Goal: Information Seeking & Learning: Learn about a topic

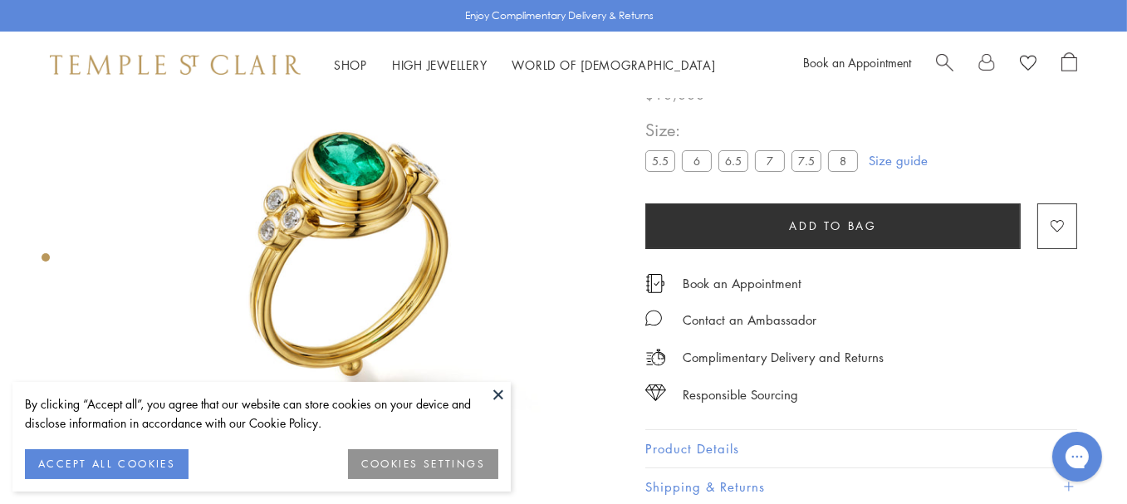
click at [492, 388] on button at bounding box center [498, 394] width 25 height 25
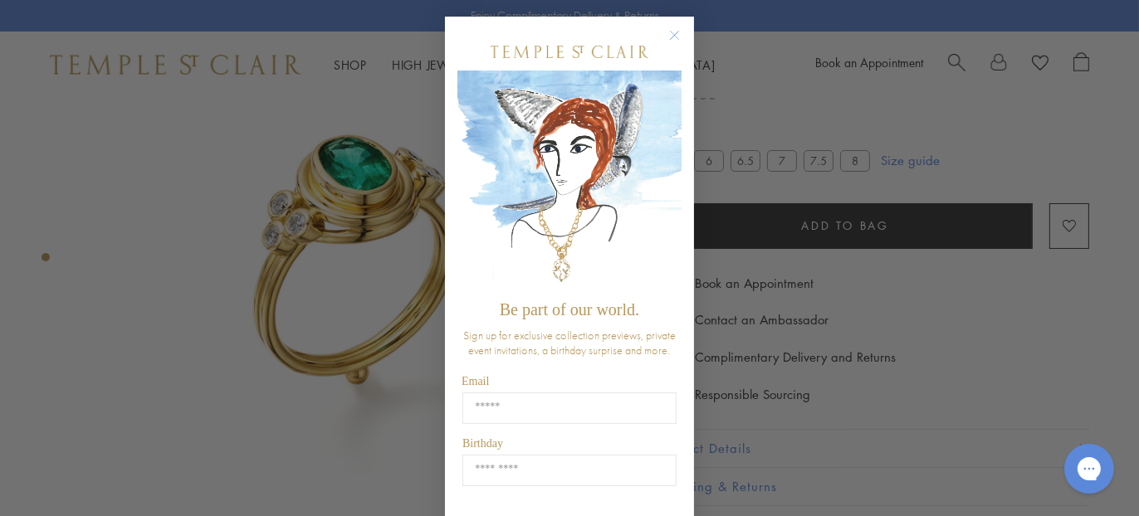
click at [668, 29] on circle "Close dialog" at bounding box center [675, 36] width 20 height 20
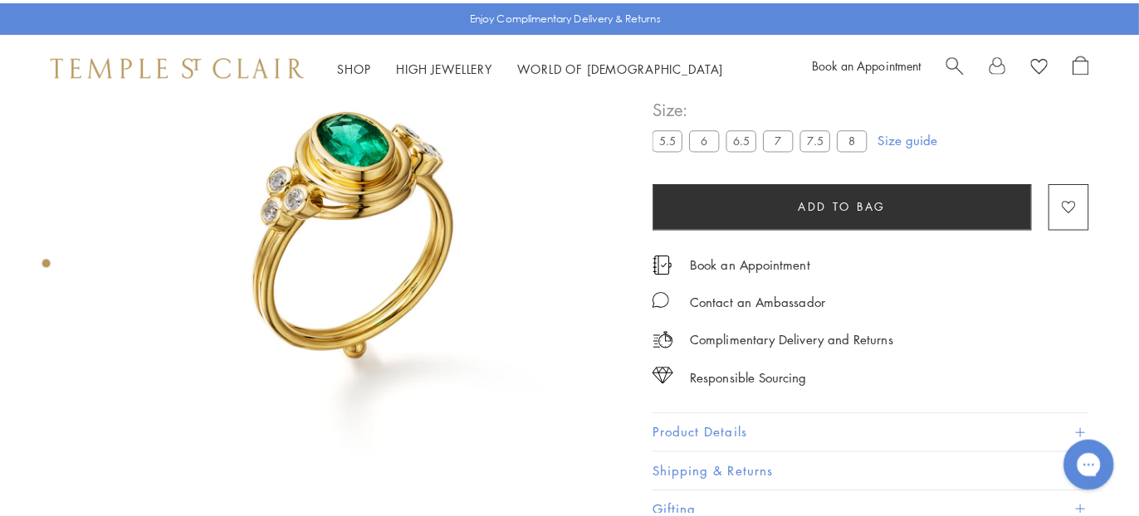
scroll to position [97, 0]
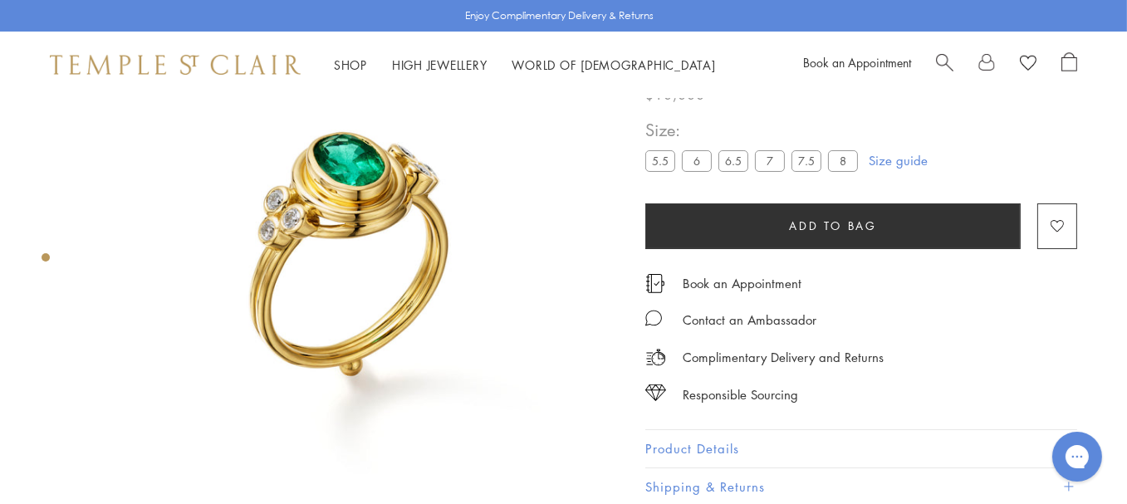
click at [946, 64] on span "Search" at bounding box center [944, 60] width 17 height 17
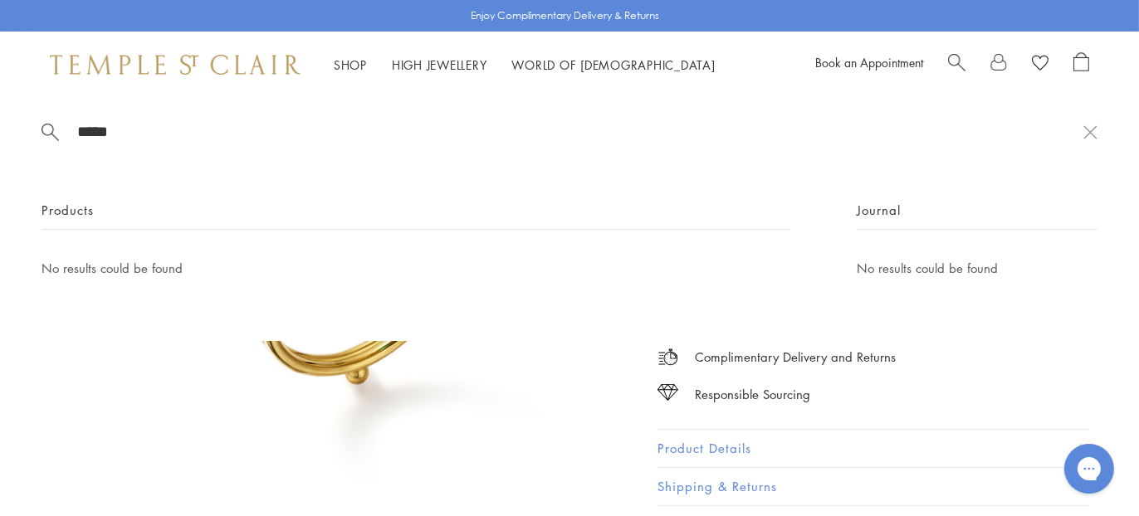
click at [114, 141] on input "*****" at bounding box center [580, 131] width 1008 height 19
type input "*****"
click at [278, 411] on img at bounding box center [358, 276] width 550 height 550
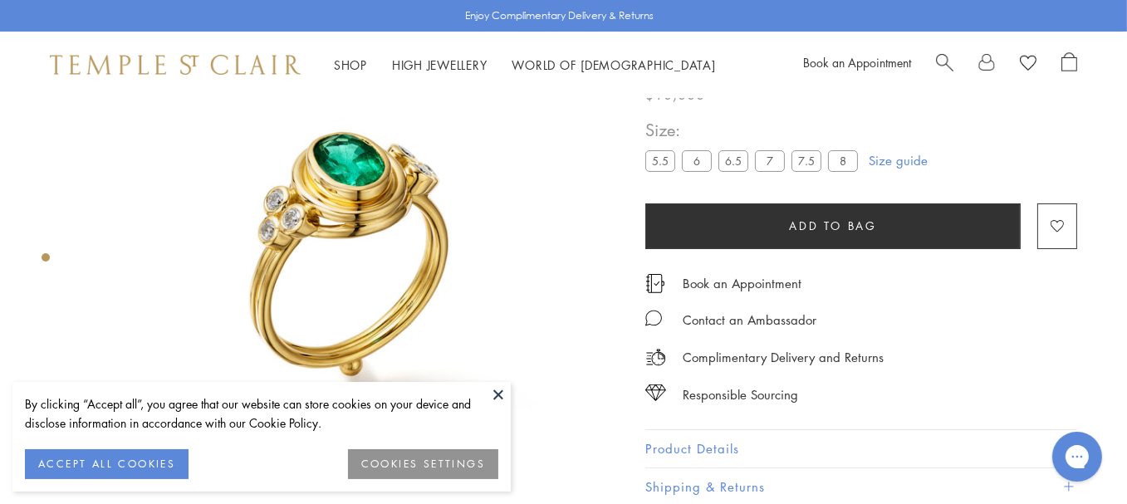
click at [503, 394] on button at bounding box center [498, 394] width 25 height 25
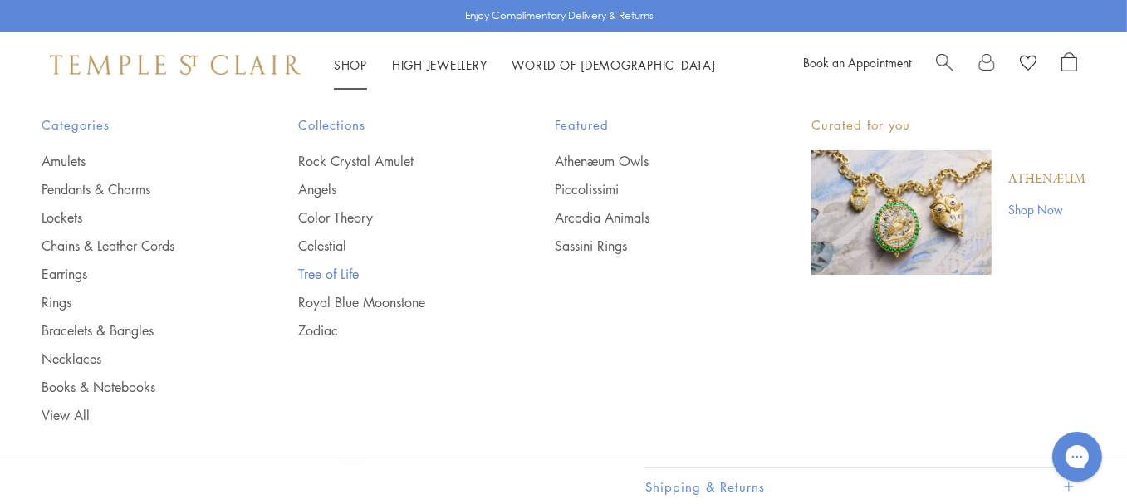
click at [338, 271] on link "Tree of Life" at bounding box center [393, 274] width 190 height 18
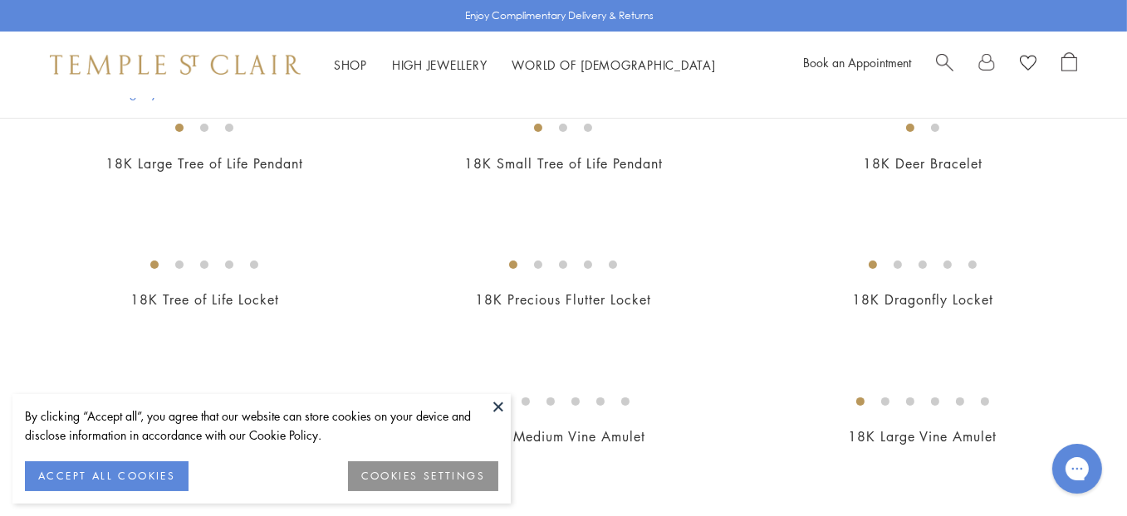
click at [496, 406] on button at bounding box center [498, 406] width 25 height 25
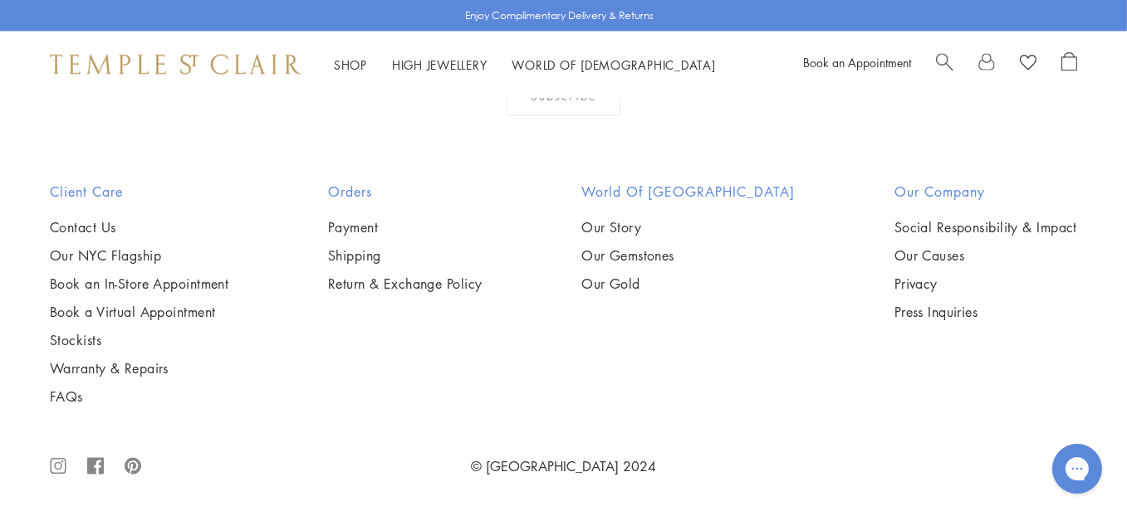
scroll to position [9796, 0]
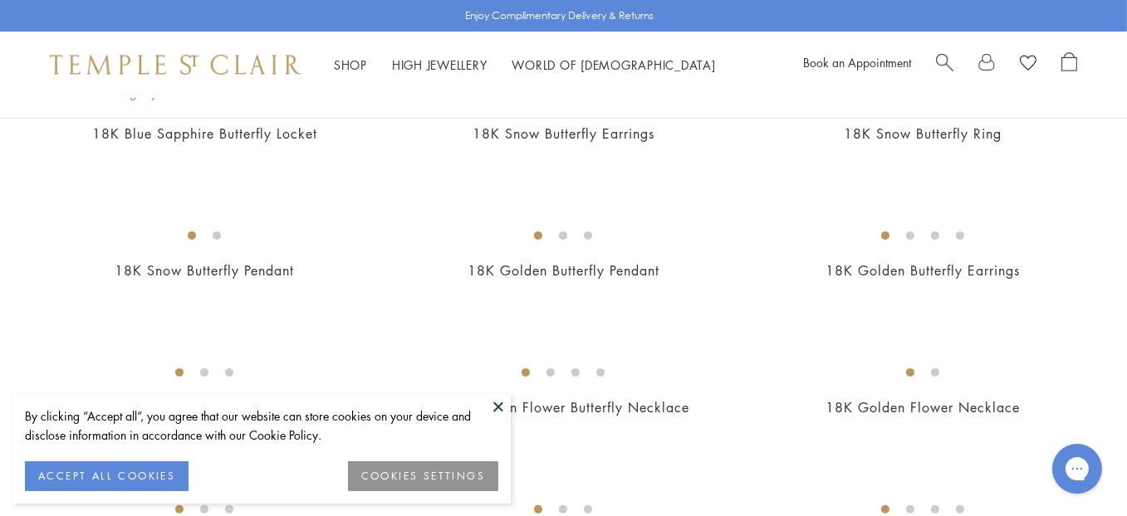
click at [500, 403] on button at bounding box center [498, 406] width 25 height 25
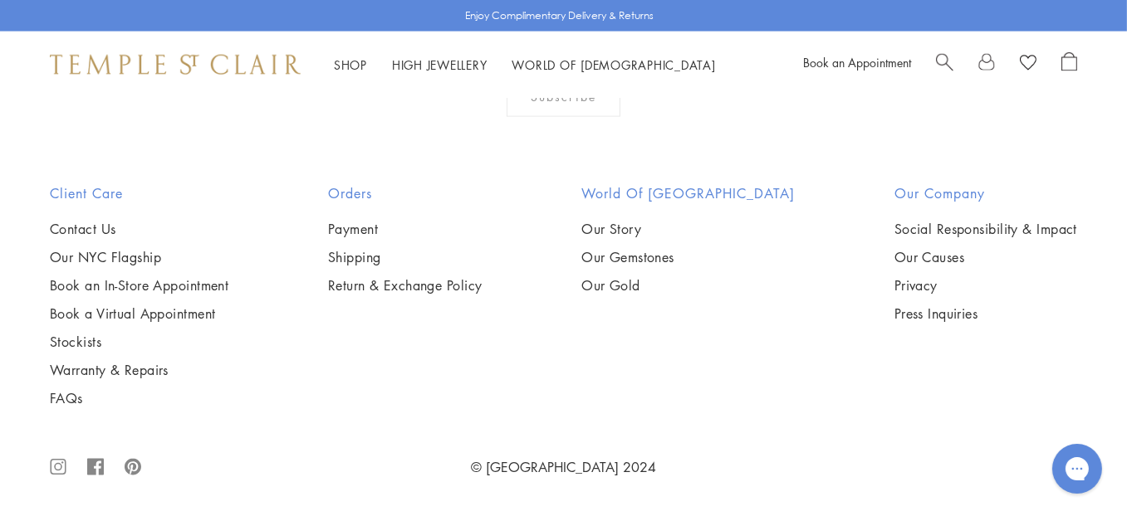
scroll to position [7554, 0]
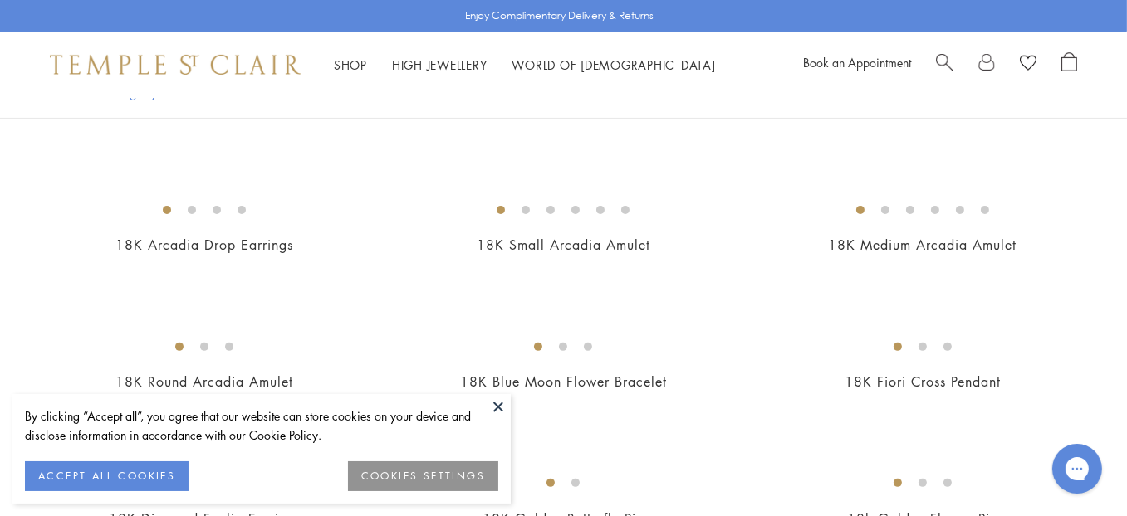
scroll to position [747, 0]
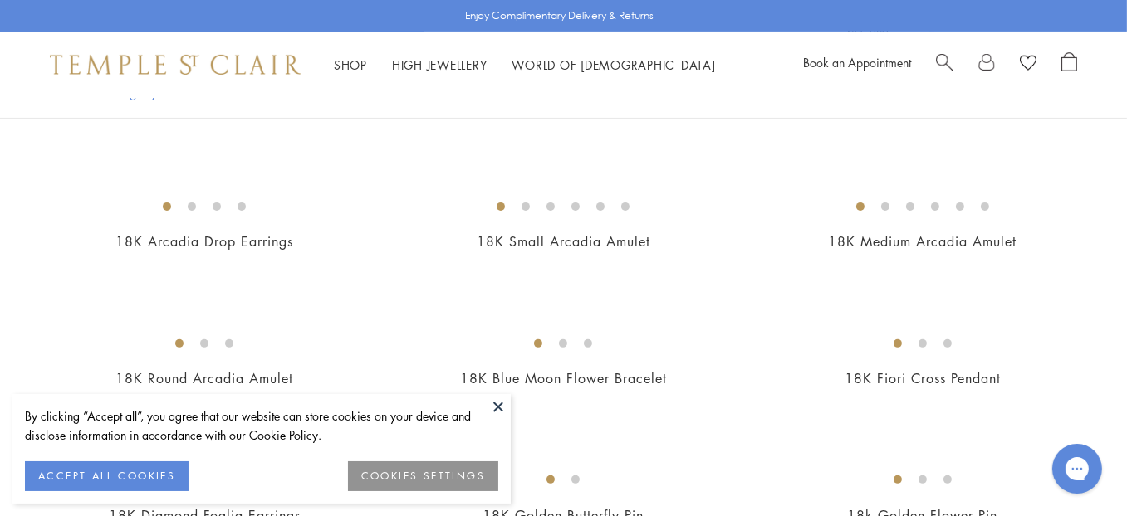
click at [174, 480] on button "ACCEPT ALL COOKIES" at bounding box center [107, 477] width 164 height 30
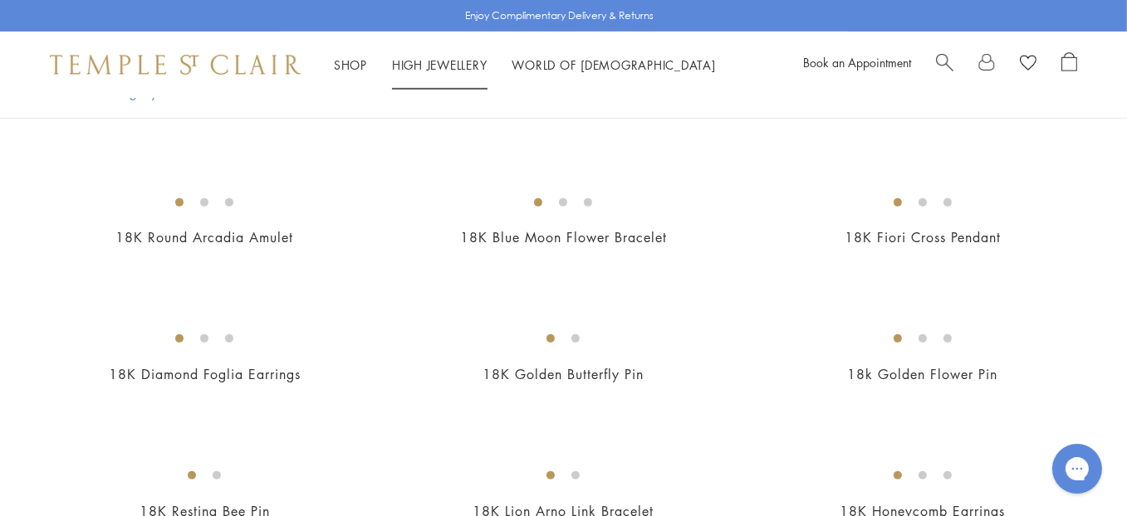
scroll to position [701, 0]
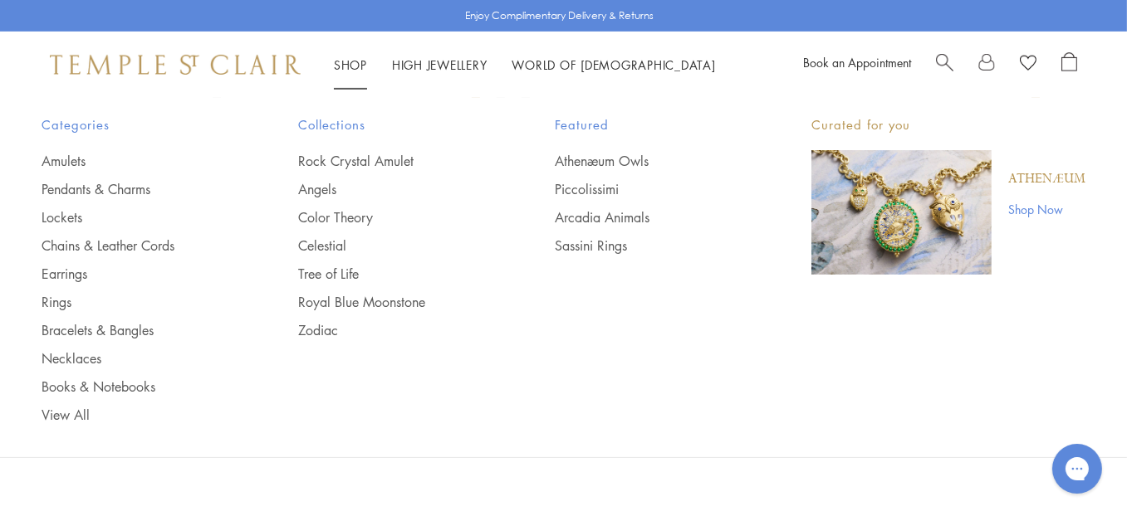
click at [345, 120] on span "Collections" at bounding box center [393, 125] width 190 height 21
click at [329, 121] on span "Collections" at bounding box center [393, 125] width 190 height 21
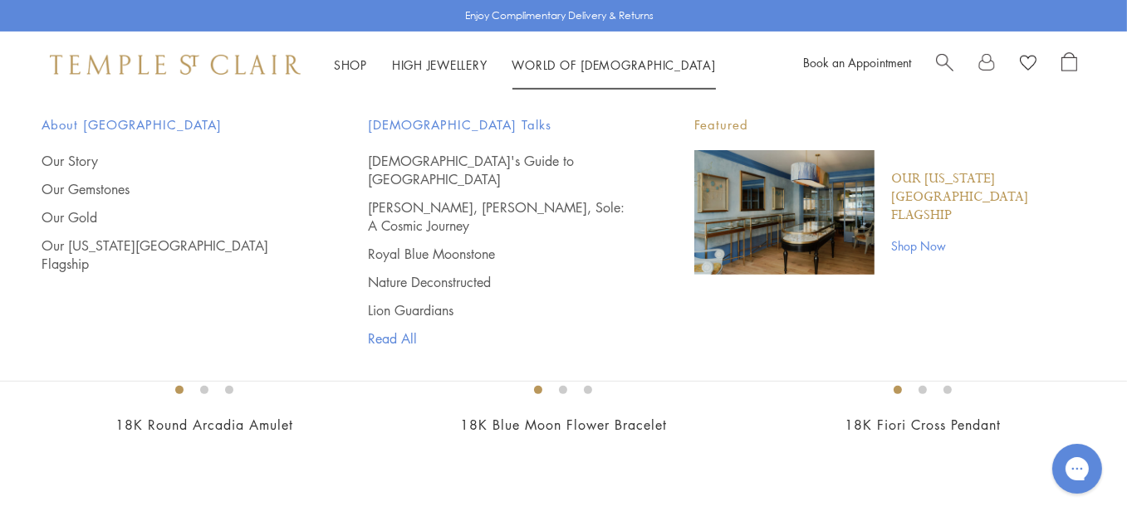
click at [408, 330] on link "Read All" at bounding box center [498, 339] width 260 height 18
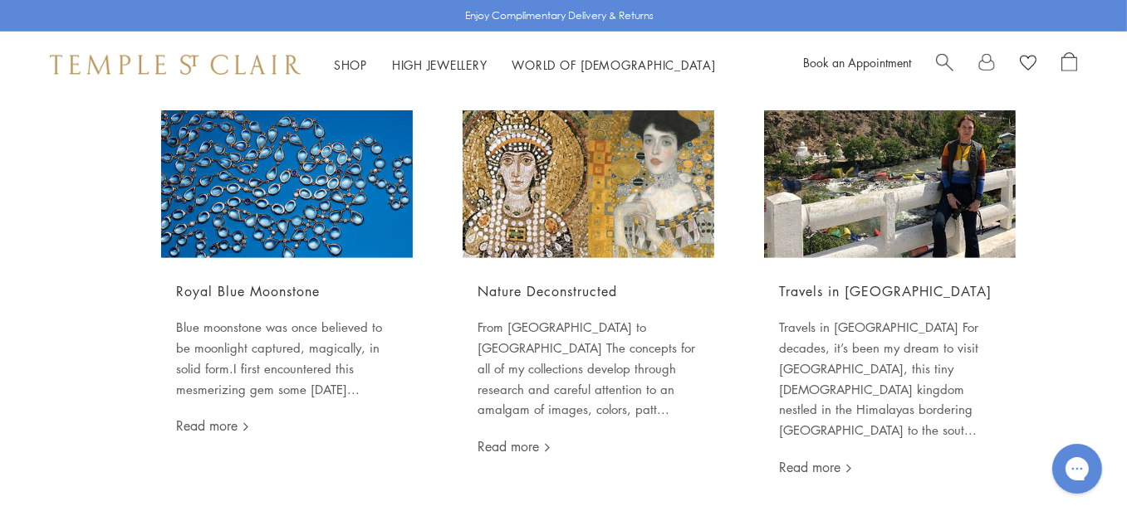
scroll to position [913, 0]
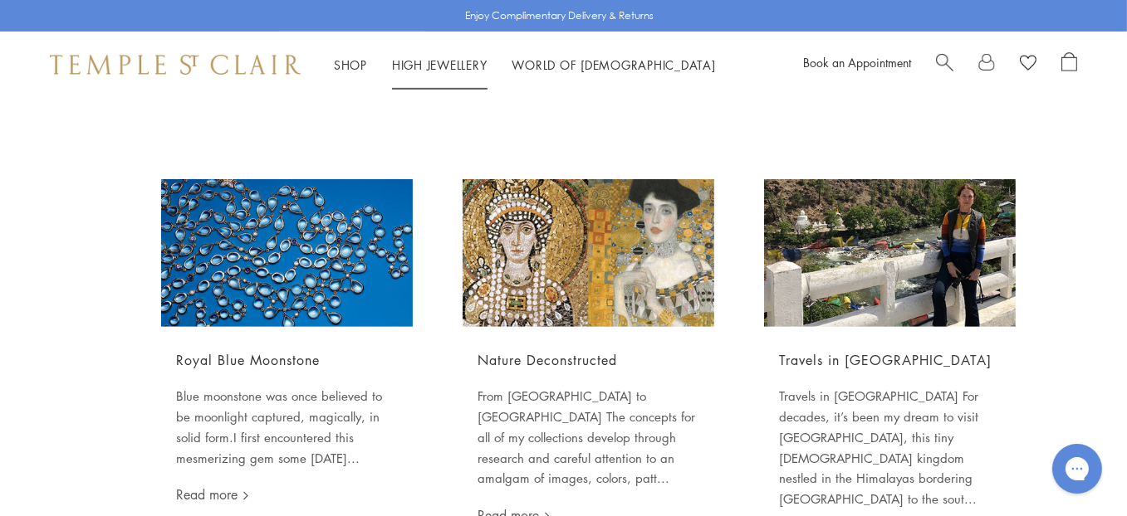
click at [438, 59] on link "High Jewellery High Jewellery" at bounding box center [439, 64] width 95 height 17
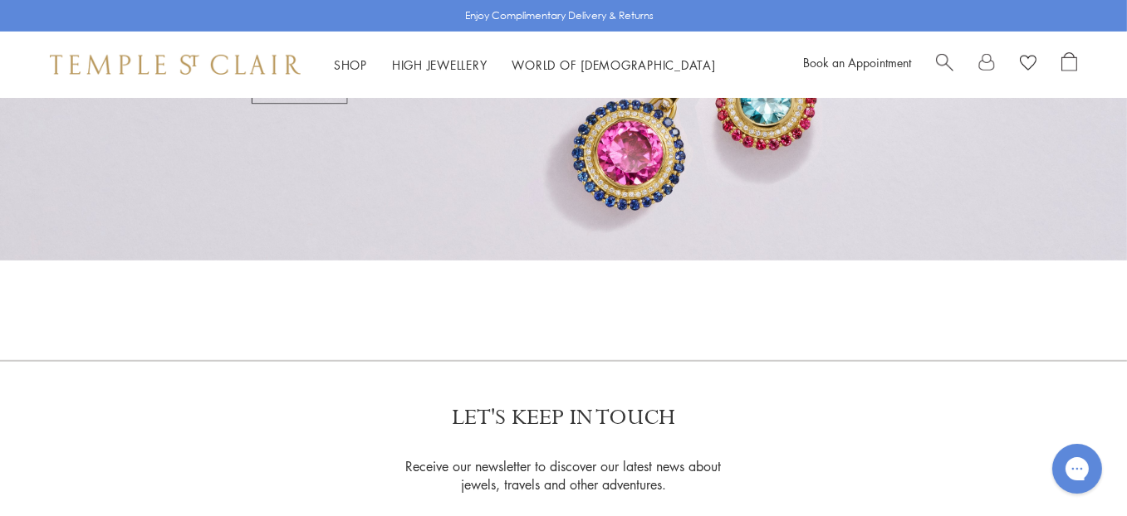
scroll to position [996, 0]
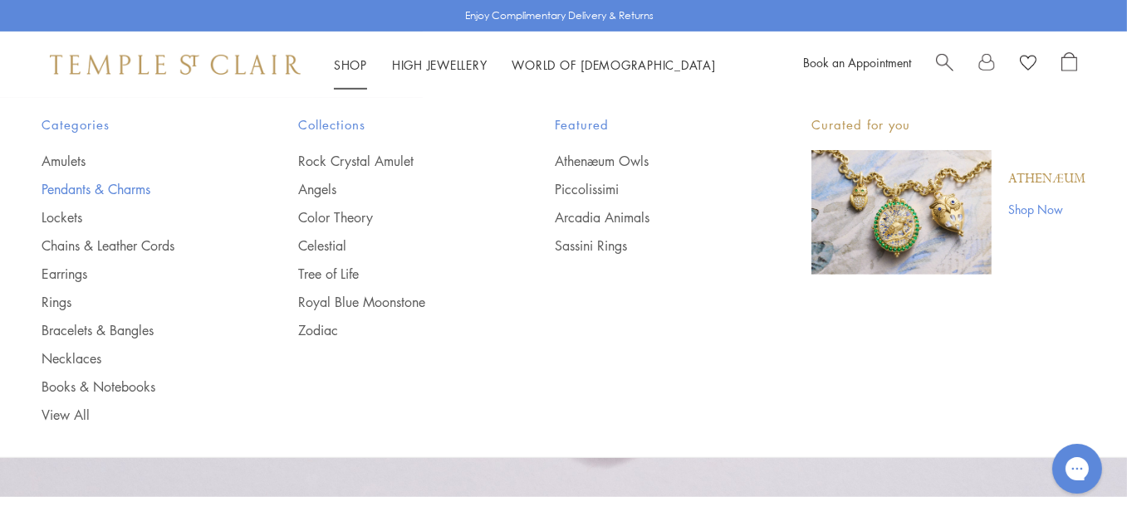
click at [80, 190] on link "Pendants & Charms" at bounding box center [137, 189] width 190 height 18
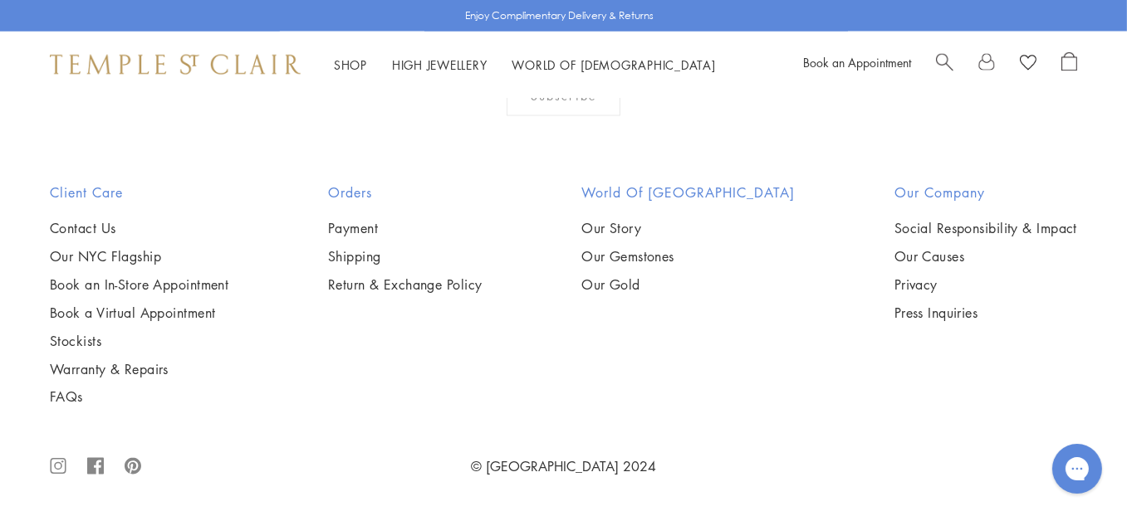
scroll to position [5977, 0]
